Goal: Information Seeking & Learning: Check status

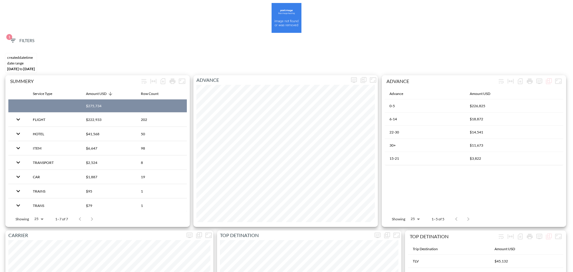
click at [13, 43] on icon "button" at bounding box center [12, 40] width 7 height 7
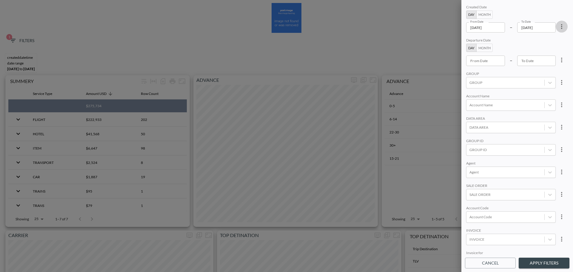
click at [556, 25] on button "more" at bounding box center [561, 27] width 12 height 12
click at [540, 39] on li "Clear" at bounding box center [539, 40] width 54 height 11
type input "YYYY-MM-DD"
click at [472, 29] on input "YYYY-MM-DD" at bounding box center [485, 27] width 39 height 10
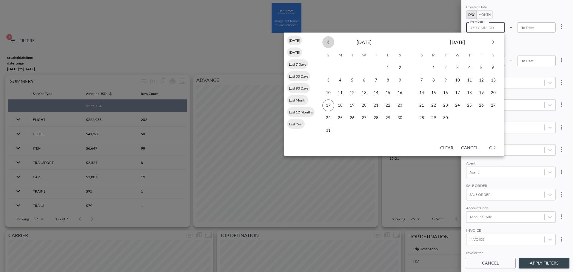
click at [330, 42] on icon "Previous month" at bounding box center [328, 41] width 7 height 7
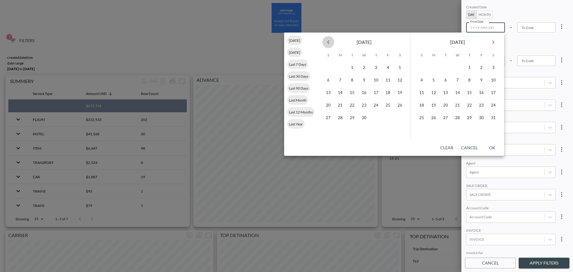
click at [330, 42] on icon "Previous month" at bounding box center [328, 41] width 7 height 7
click at [457, 67] on button "1" at bounding box center [457, 68] width 12 height 12
type input "[DATE]"
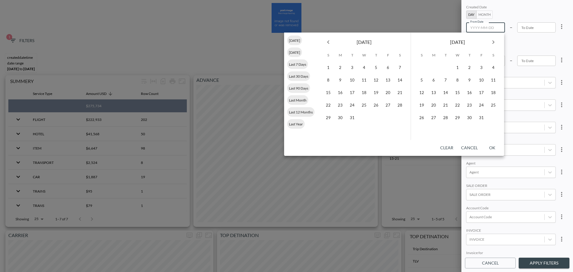
type input "YYYY-MM-DD"
click at [491, 44] on icon "Next month" at bounding box center [493, 41] width 7 height 7
click at [493, 44] on icon "Next month" at bounding box center [493, 41] width 7 height 7
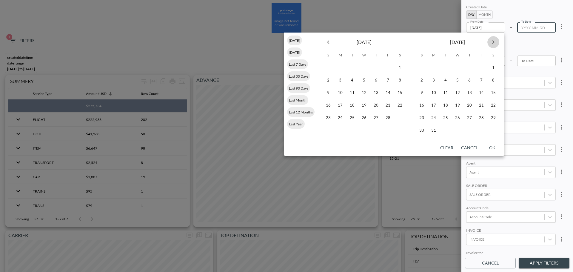
click at [493, 44] on icon "Next month" at bounding box center [493, 41] width 7 height 7
click at [421, 106] on button "17" at bounding box center [422, 105] width 12 height 12
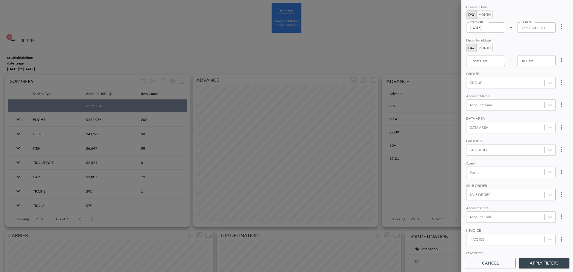
type input "[DATE]"
click at [490, 217] on div at bounding box center [505, 217] width 72 height 6
type input "ה"
type input "B"
click at [493, 193] on div "Create "VILB"" at bounding box center [519, 195] width 104 height 9
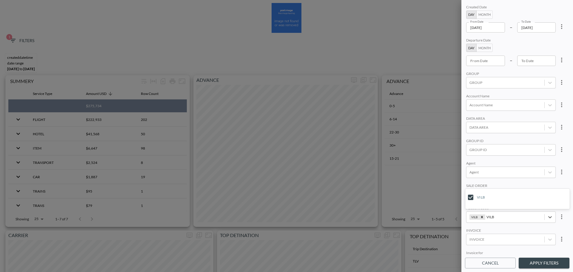
type input "VILB"
click at [500, 184] on div "SALE ORDER" at bounding box center [510, 186] width 89 height 6
click at [527, 261] on button "Apply Filters" at bounding box center [543, 262] width 51 height 11
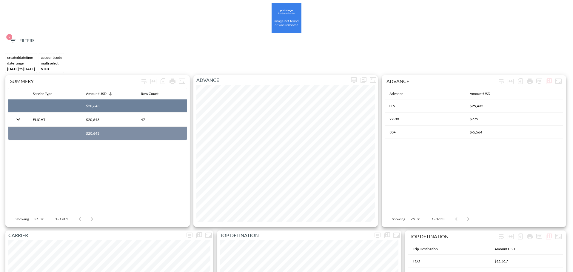
copy th "$20,643"
click at [25, 46] on div "2 Filters" at bounding box center [286, 42] width 567 height 18
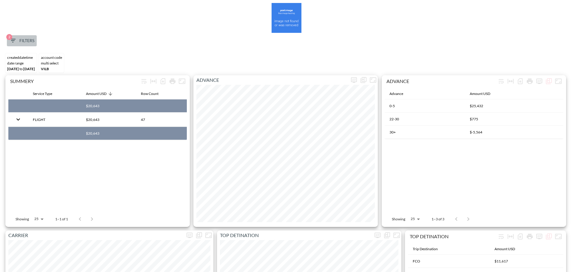
click at [30, 42] on span "2 Filters" at bounding box center [21, 40] width 25 height 7
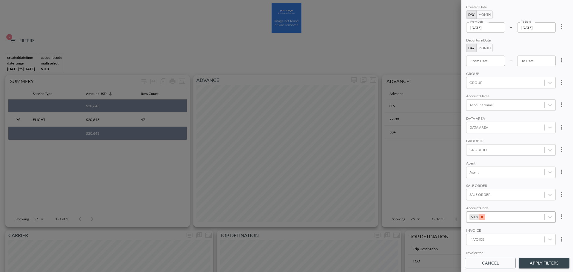
click at [480, 217] on icon "Remove VILB" at bounding box center [482, 217] width 4 height 4
click at [483, 217] on div at bounding box center [505, 217] width 72 height 6
paste input "NUUV"
type input "NUUV"
click at [485, 194] on div "Create "NUUV "" at bounding box center [519, 195] width 104 height 9
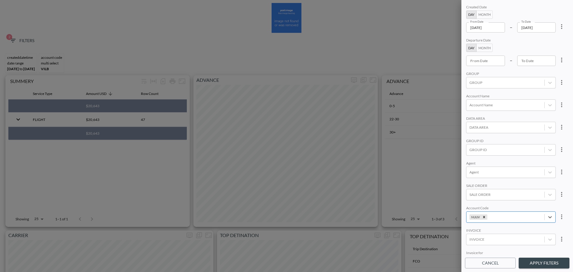
drag, startPoint x: 494, startPoint y: 217, endPoint x: 487, endPoint y: 218, distance: 7.3
click at [487, 218] on div "NUUV" at bounding box center [505, 217] width 78 height 8
click at [527, 261] on button "Apply Filters" at bounding box center [543, 262] width 51 height 11
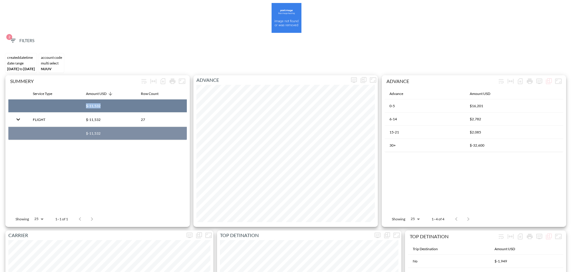
drag, startPoint x: 85, startPoint y: 104, endPoint x: 101, endPoint y: 105, distance: 16.1
copy th "$-11,532"
